Goal: Task Accomplishment & Management: Use online tool/utility

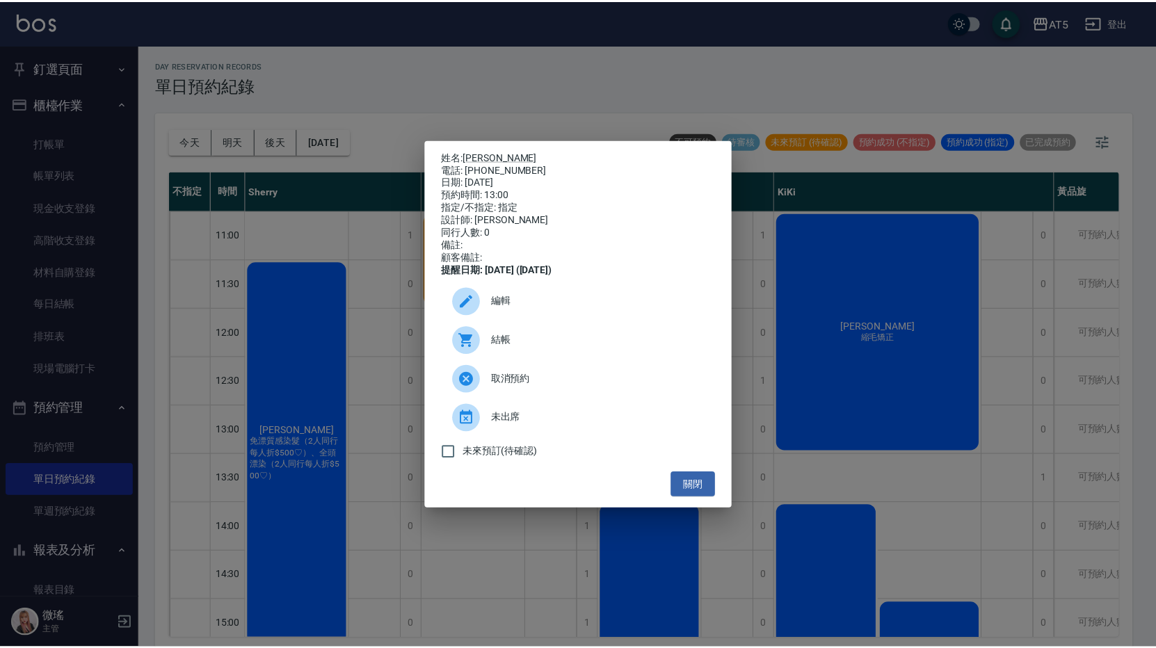
scroll to position [163, 0]
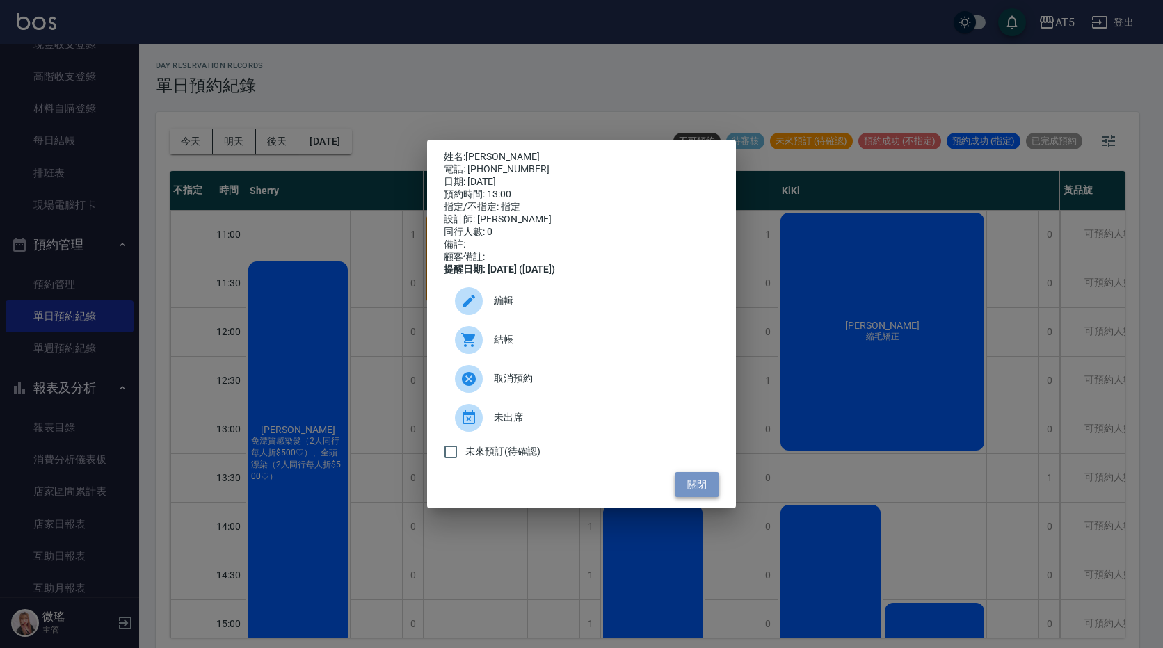
click at [679, 492] on button "關閉" at bounding box center [697, 485] width 45 height 26
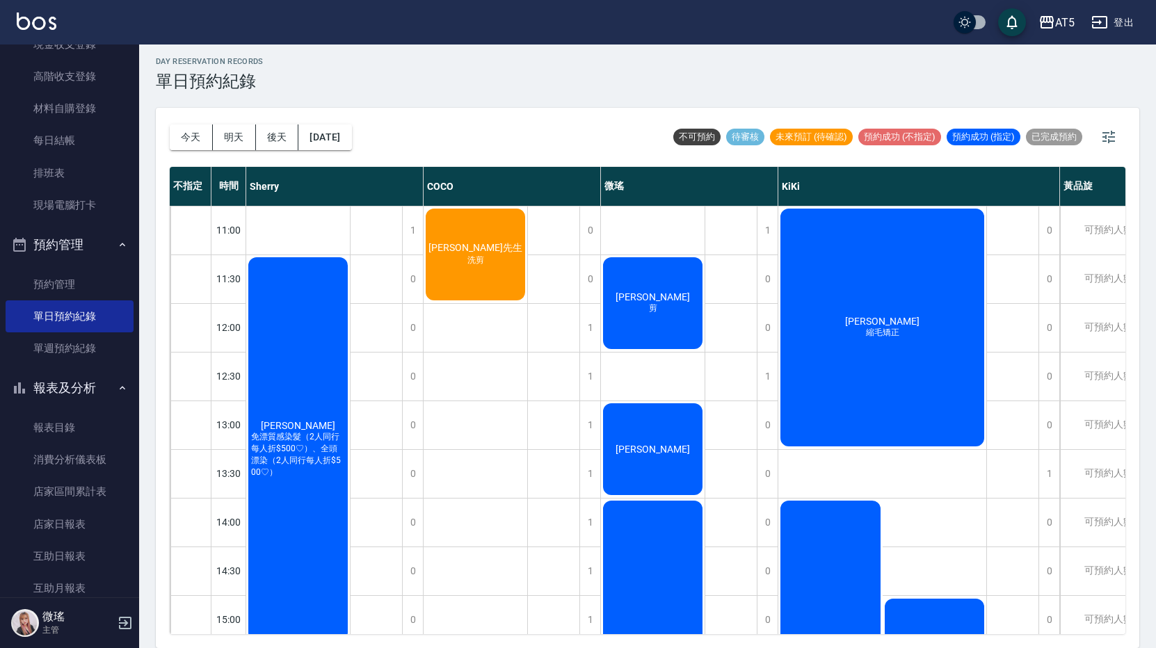
scroll to position [0, 0]
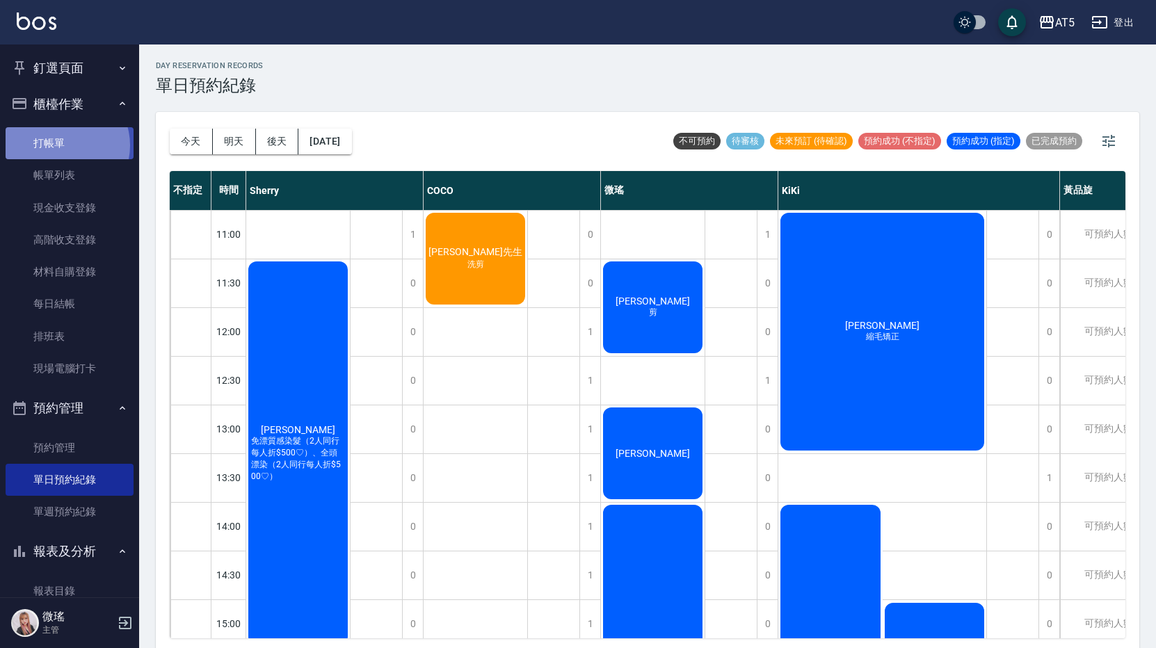
click at [61, 145] on link "打帳單" at bounding box center [70, 143] width 128 height 32
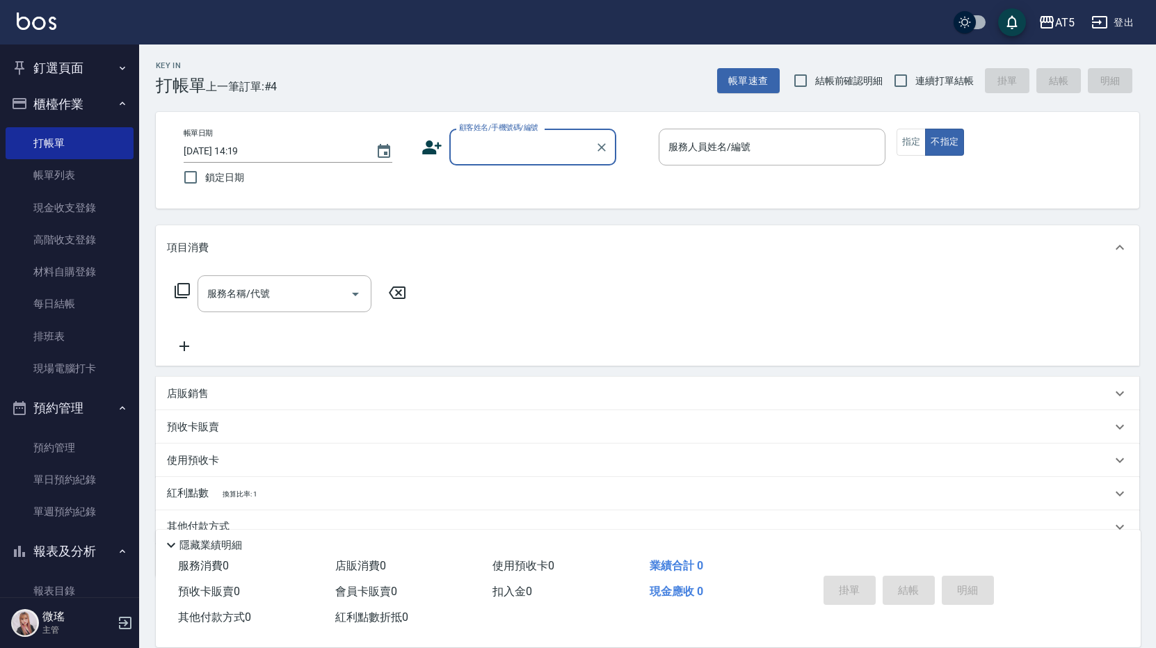
click at [536, 161] on div "顧客姓名/手機號碼/編號" at bounding box center [532, 147] width 167 height 37
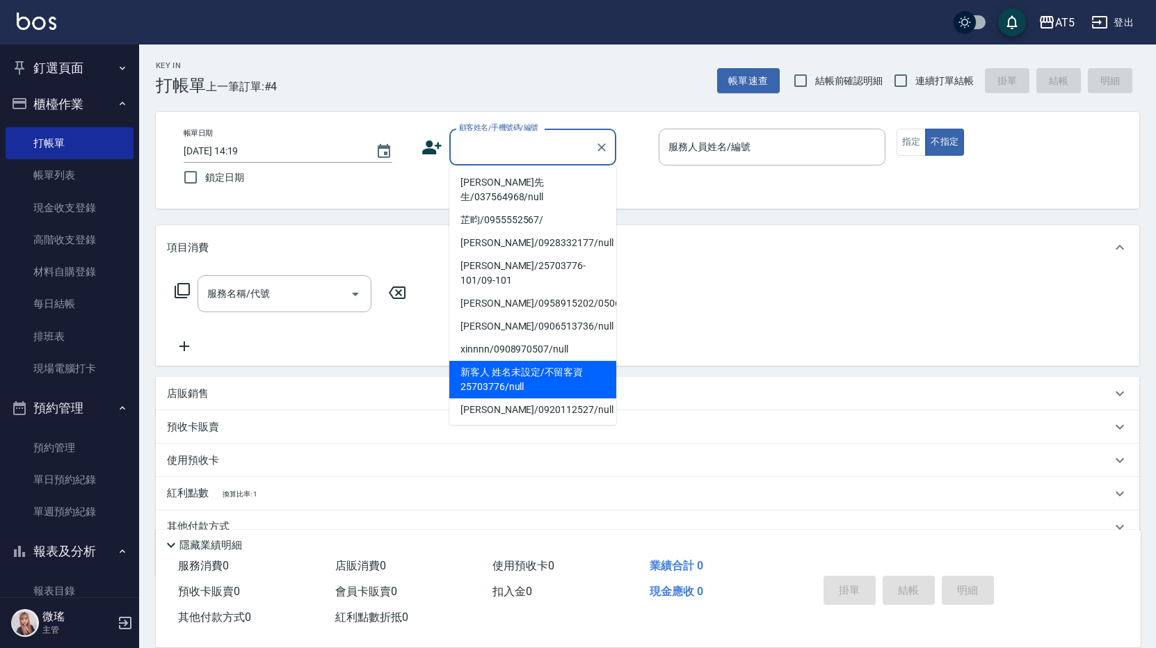
click at [560, 361] on li "新客人 姓名未設定/不留客資25703776/null" at bounding box center [532, 380] width 167 height 38
type input "新客人 姓名未設定/不留客資25703776/null"
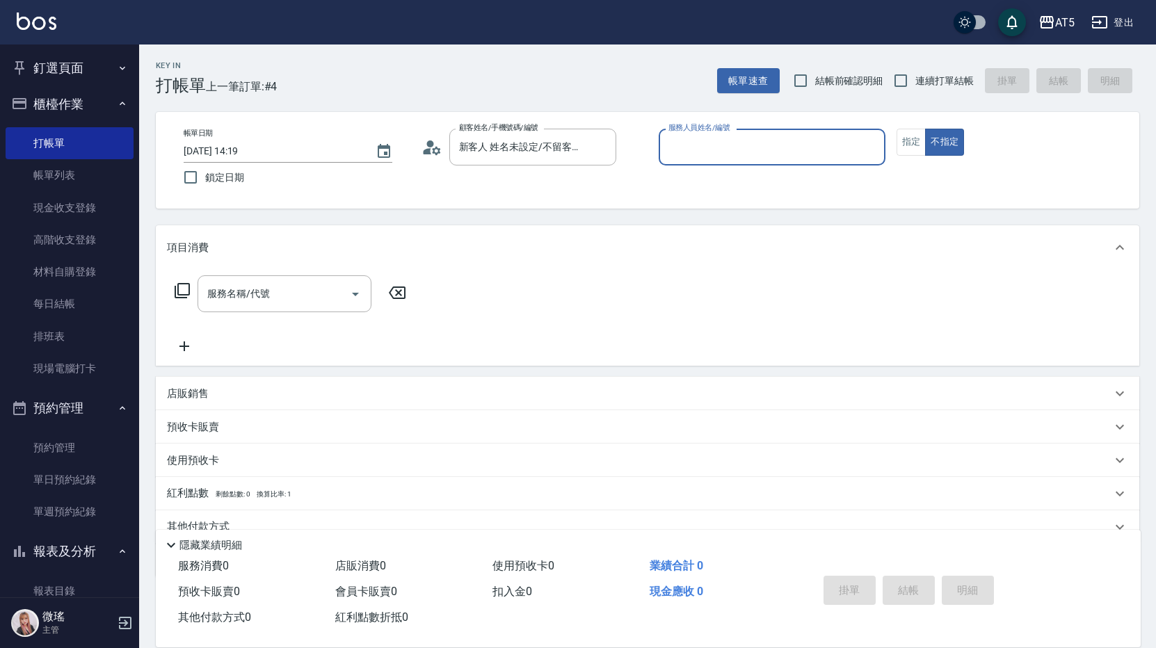
click at [786, 147] on input "服務人員姓名/編號" at bounding box center [772, 147] width 214 height 24
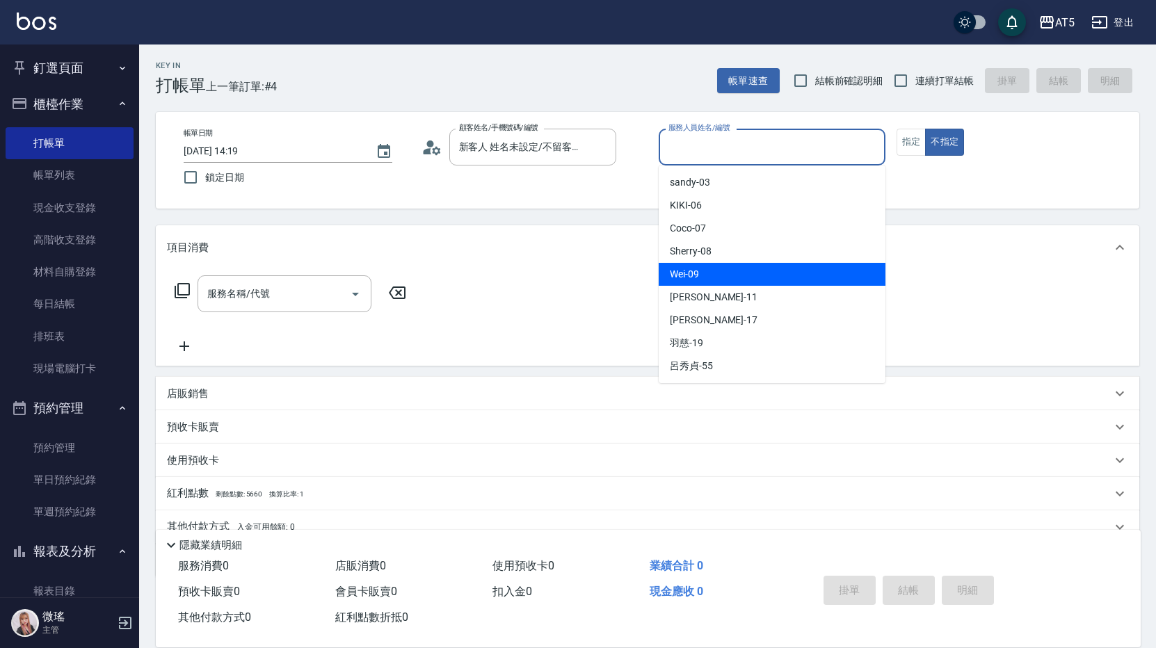
click at [728, 280] on div "Wei -09" at bounding box center [772, 274] width 227 height 23
type input "Wei-09"
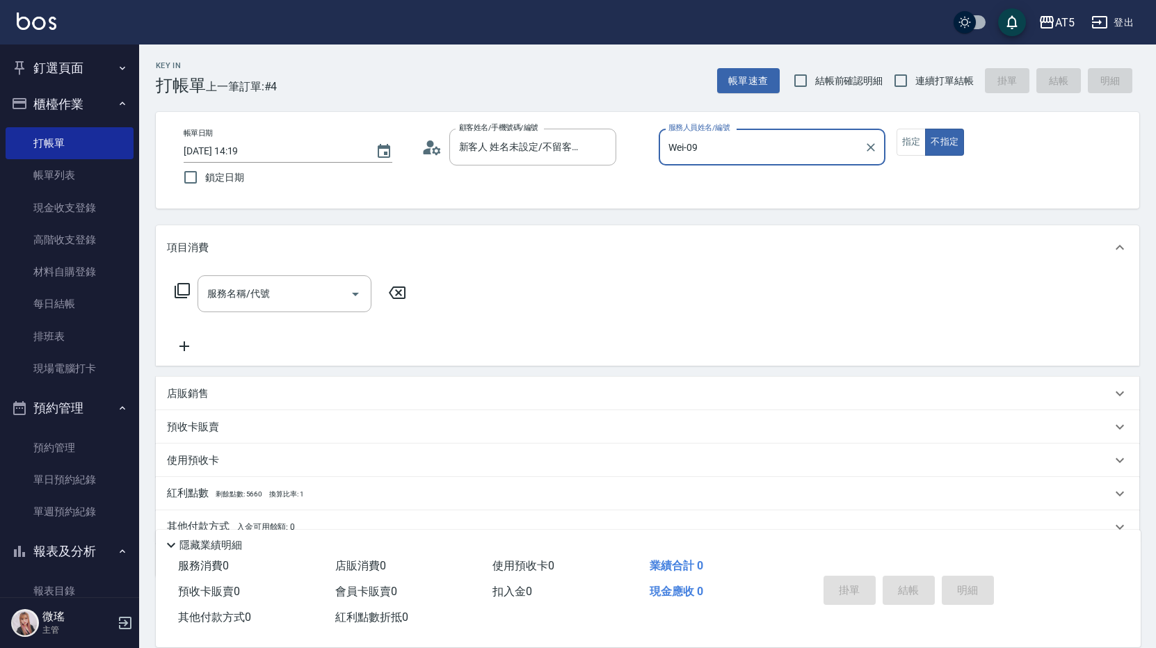
click at [247, 290] on div "服務名稱/代號 服務名稱/代號" at bounding box center [284, 293] width 174 height 37
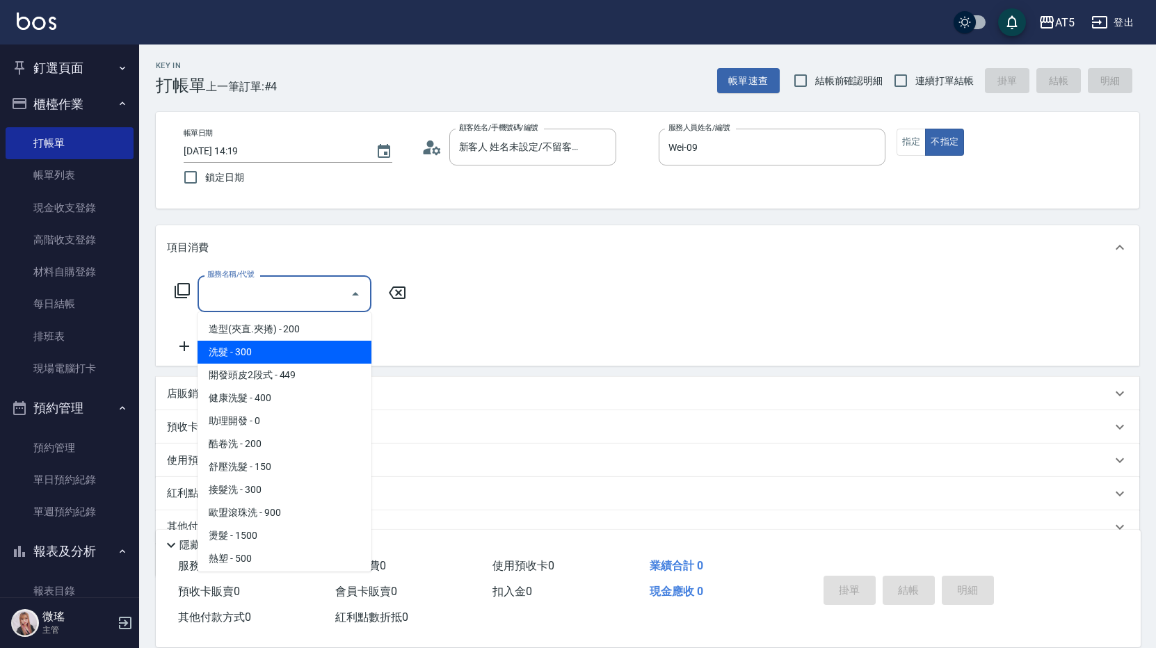
click at [255, 355] on span "洗髮 - 300" at bounding box center [284, 352] width 174 height 23
type input "洗髮(201)"
type input "30"
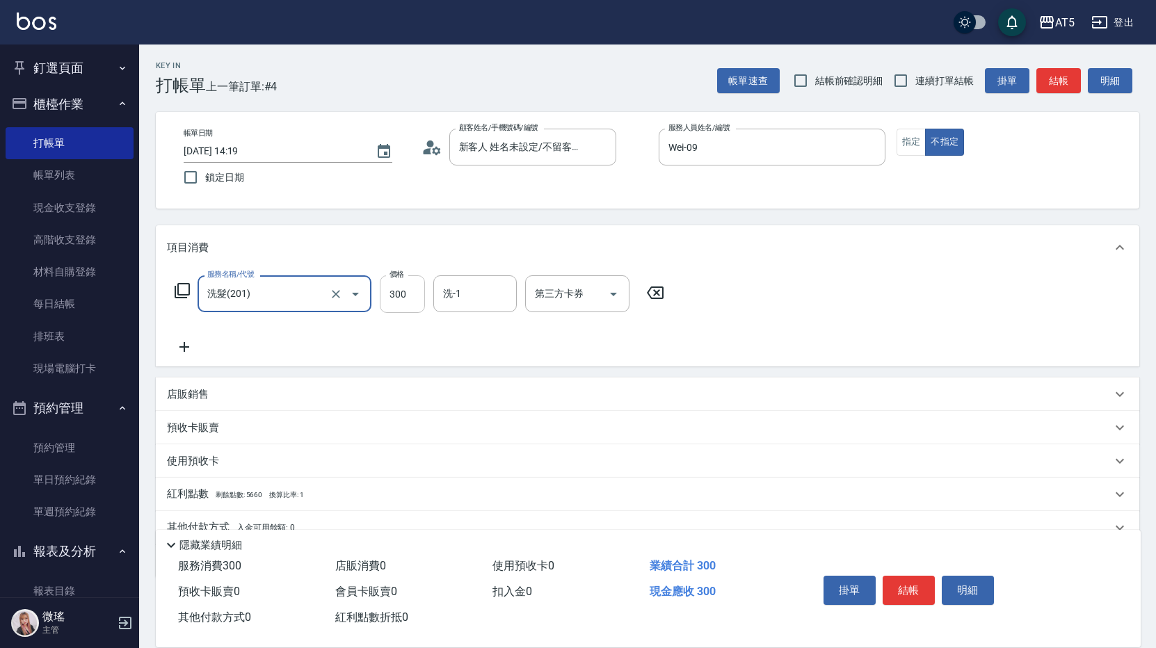
click at [396, 291] on input "300" at bounding box center [402, 294] width 45 height 38
type input "5"
type input "0"
type input "520"
type input "50"
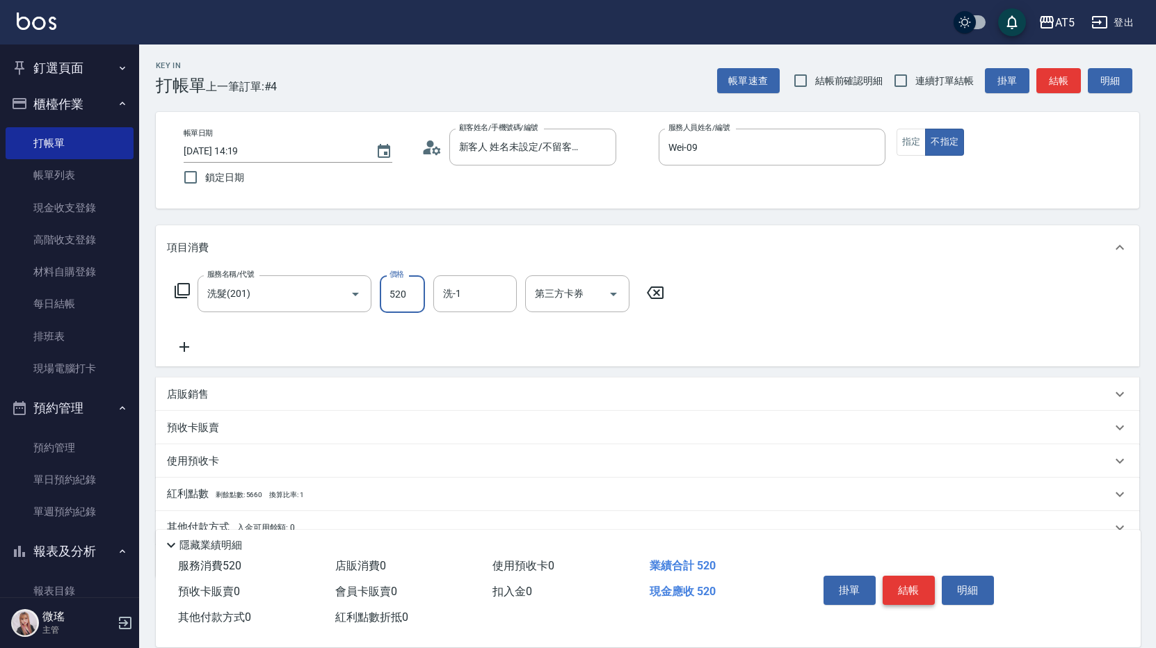
type input "520"
click at [907, 595] on button "結帳" at bounding box center [908, 590] width 52 height 29
